Goal: Information Seeking & Learning: Compare options

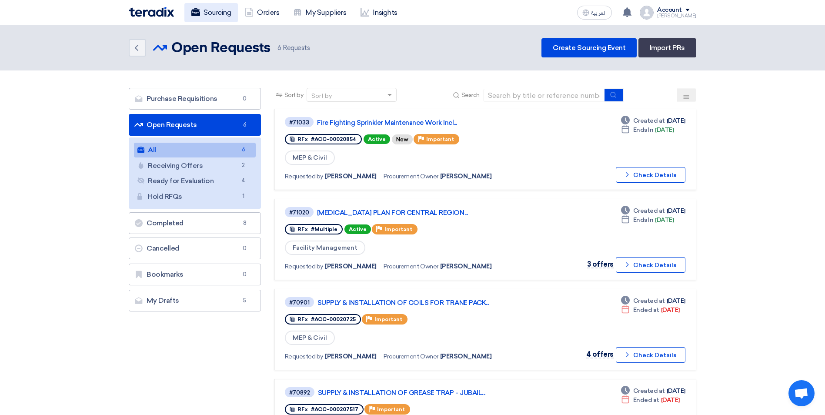
click at [229, 11] on link "Sourcing" at bounding box center [211, 12] width 54 height 19
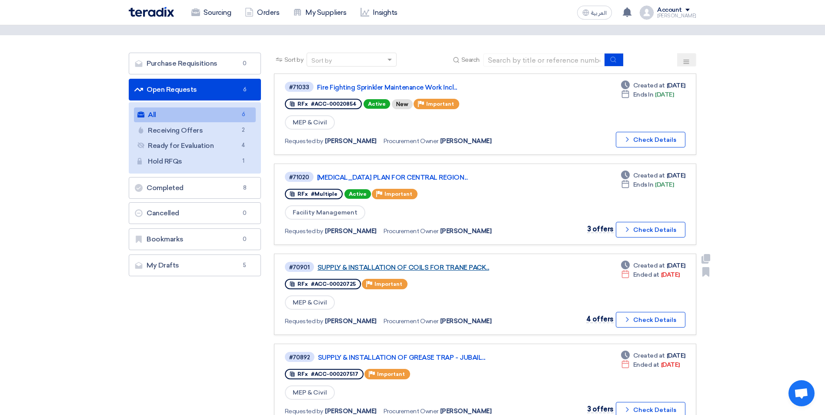
scroll to position [87, 0]
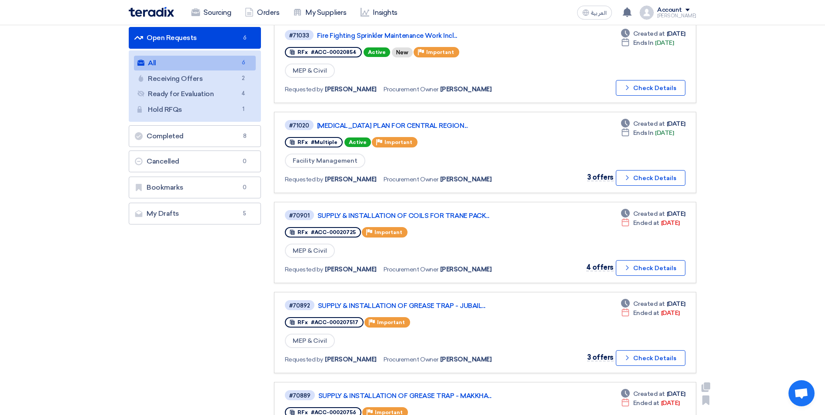
click at [470, 394] on link "SUPPLY & INSTALLATION OF GREASE TRAP - MAKKHA..." at bounding box center [427, 396] width 218 height 8
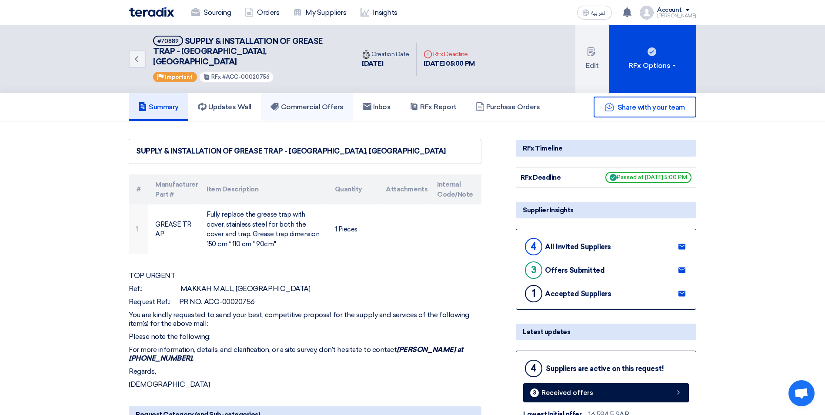
click at [314, 103] on h5 "Commercial Offers" at bounding box center [307, 107] width 73 height 9
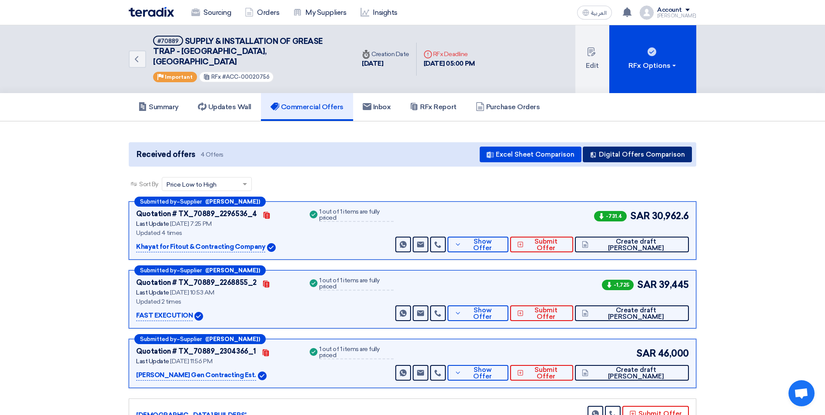
click at [597, 151] on icon at bounding box center [593, 154] width 7 height 7
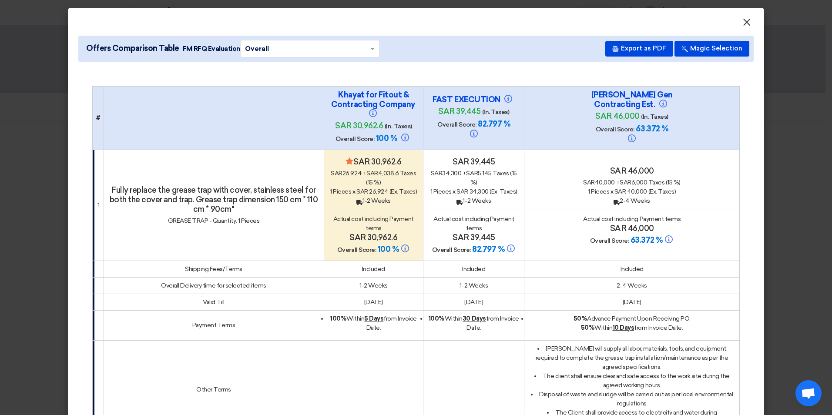
click at [742, 20] on span "×" at bounding box center [746, 24] width 9 height 17
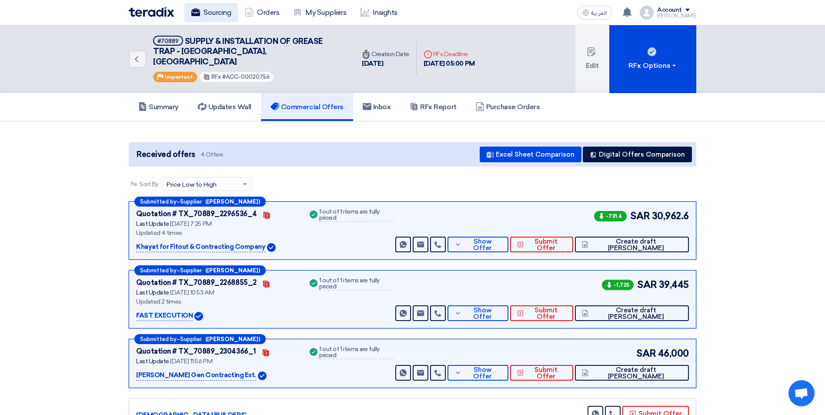
click at [213, 13] on link "Sourcing" at bounding box center [211, 12] width 54 height 19
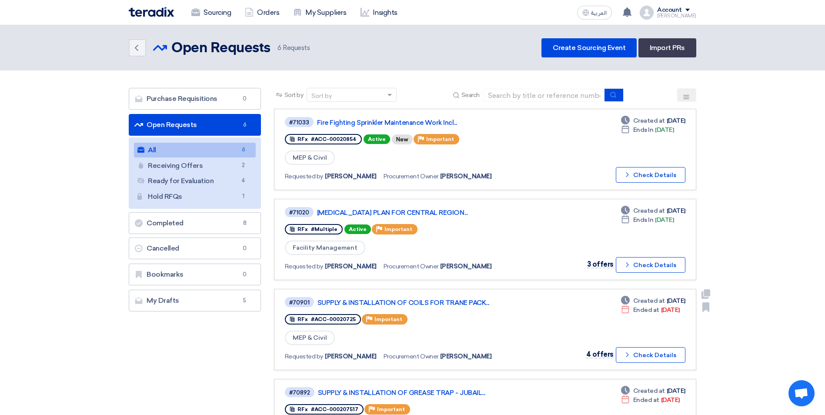
scroll to position [44, 0]
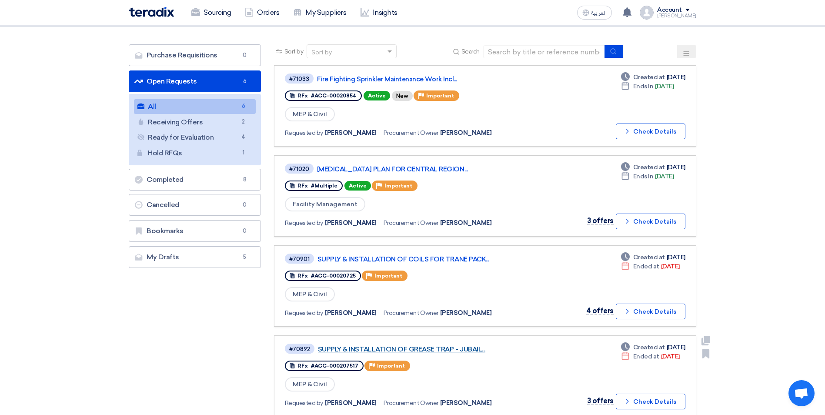
click at [462, 349] on link "SUPPLY & INSTALLATION OF GREASE TRAP - JUBAIL..." at bounding box center [427, 349] width 218 height 8
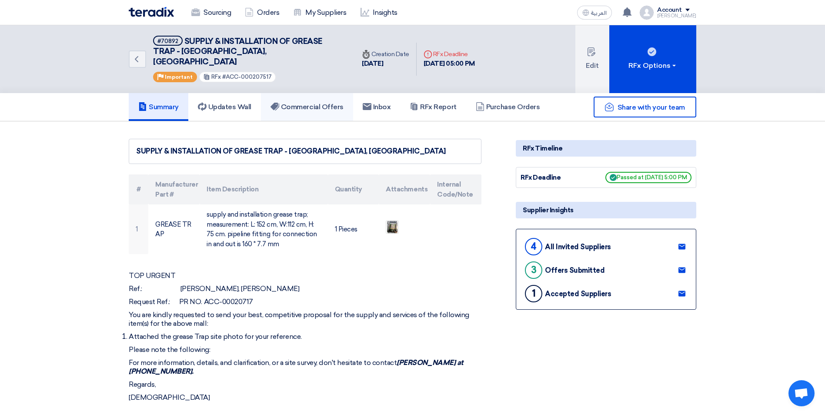
click at [322, 103] on h5 "Commercial Offers" at bounding box center [307, 107] width 73 height 9
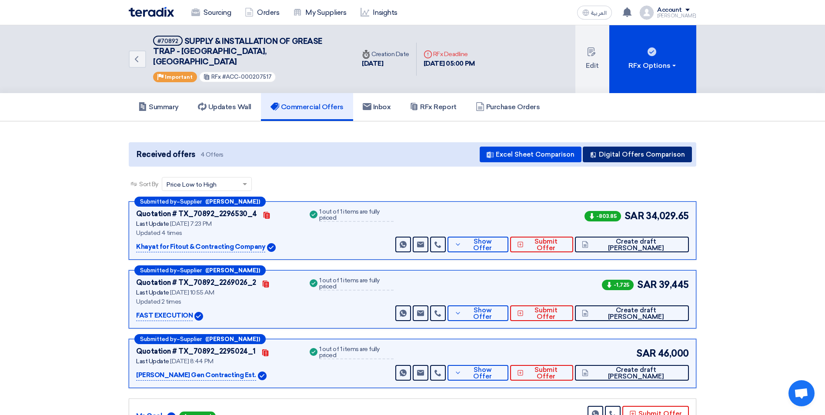
click at [635, 147] on button "Digital Offers Comparison" at bounding box center [637, 155] width 109 height 16
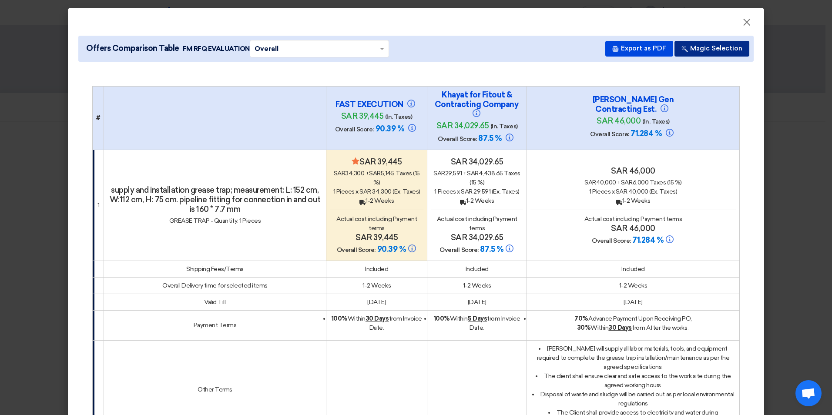
click at [690, 49] on button "Magic Selection" at bounding box center [711, 49] width 75 height 16
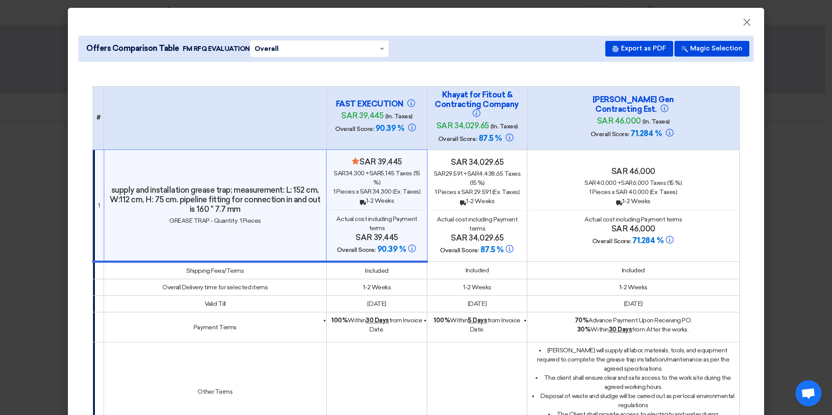
click at [475, 163] on h4 "sar 34,029.65" at bounding box center [477, 162] width 92 height 10
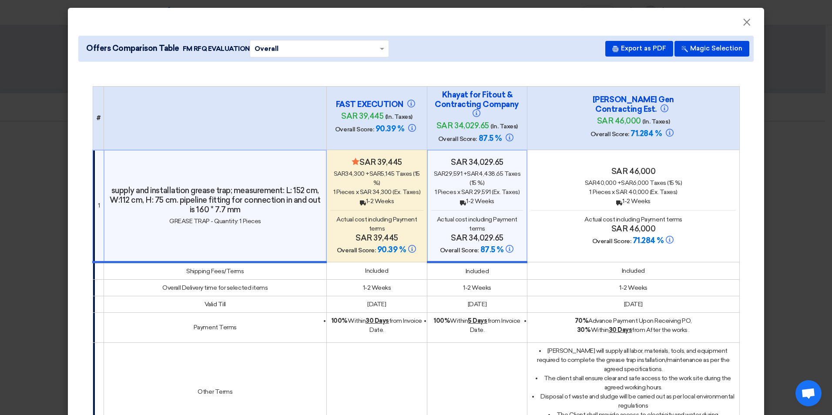
click at [477, 139] on span "Overall Score:" at bounding box center [457, 138] width 39 height 7
click at [743, 23] on span "×" at bounding box center [746, 24] width 9 height 17
